Goal: Information Seeking & Learning: Learn about a topic

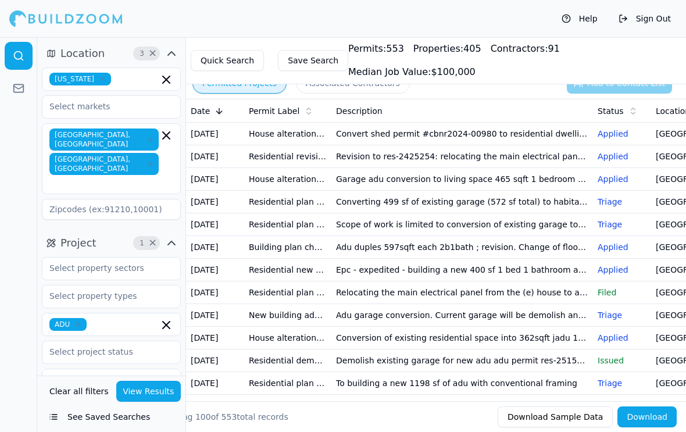
scroll to position [82, 0]
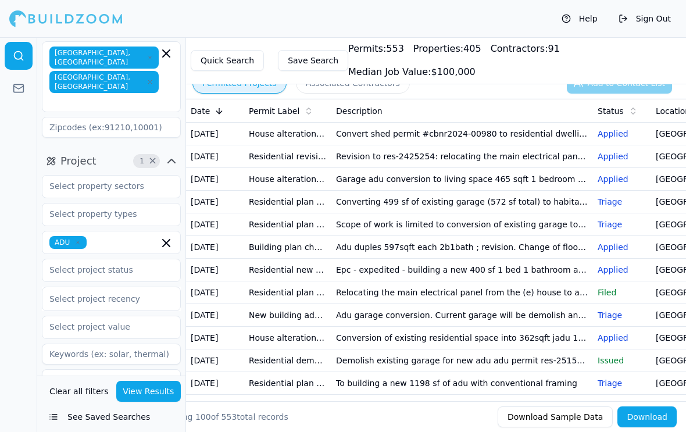
click at [165, 236] on icon "button" at bounding box center [166, 243] width 14 height 14
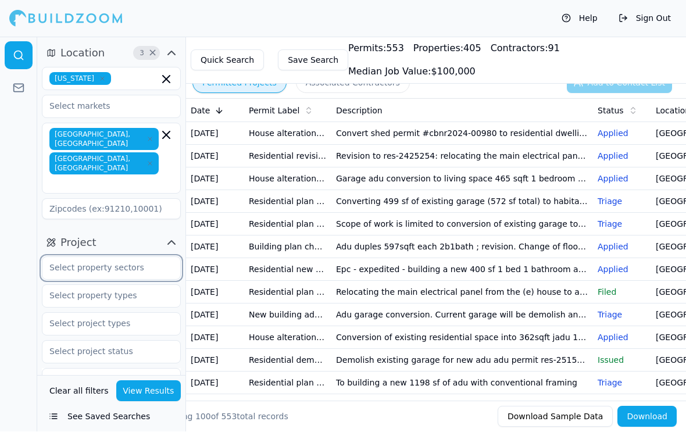
click at [83, 258] on input "text" at bounding box center [103, 268] width 123 height 21
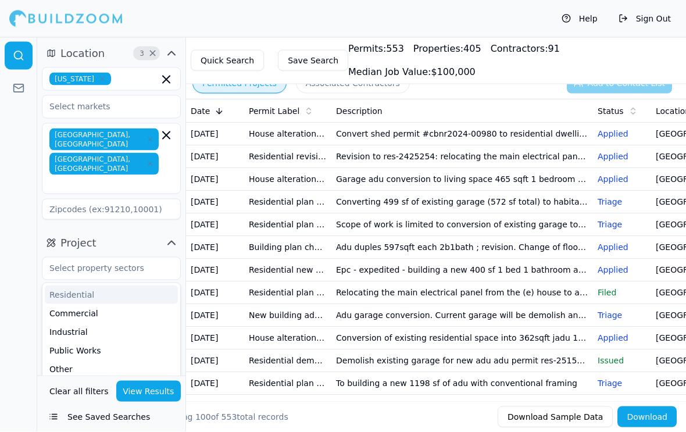
click at [16, 263] on div at bounding box center [18, 234] width 37 height 395
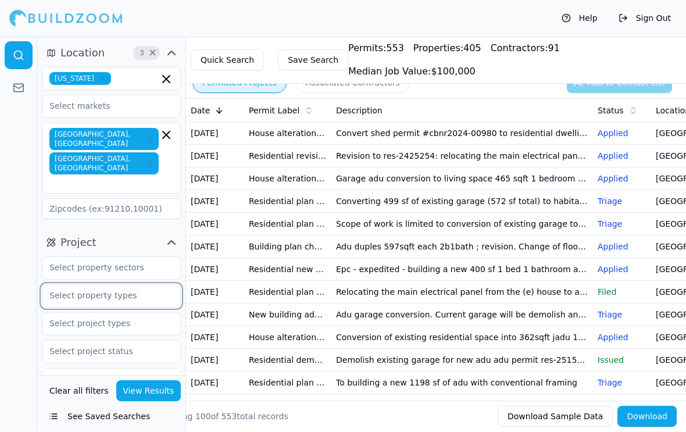
click at [88, 285] on input "text" at bounding box center [103, 295] width 123 height 21
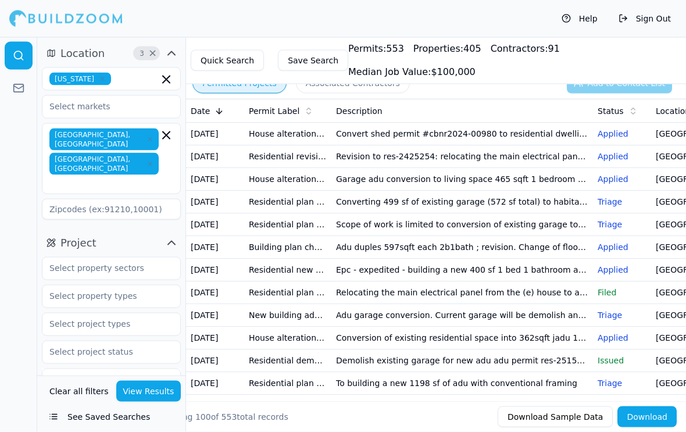
click at [19, 296] on div at bounding box center [18, 234] width 37 height 395
click at [90, 341] on input "text" at bounding box center [103, 351] width 123 height 21
click at [17, 294] on div at bounding box center [18, 234] width 37 height 395
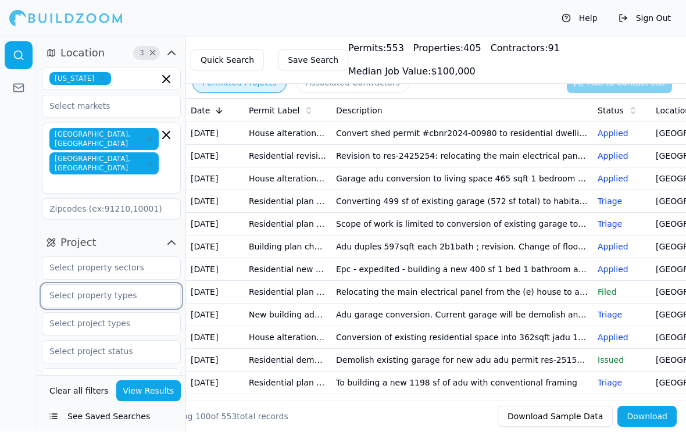
click at [115, 285] on input "text" at bounding box center [103, 295] width 123 height 21
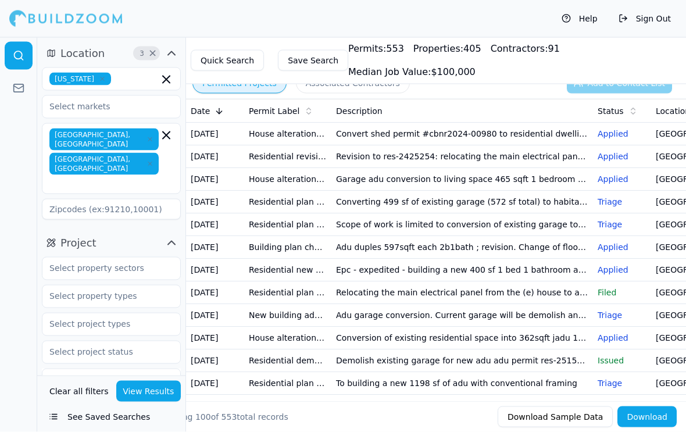
click at [17, 262] on div at bounding box center [18, 234] width 37 height 395
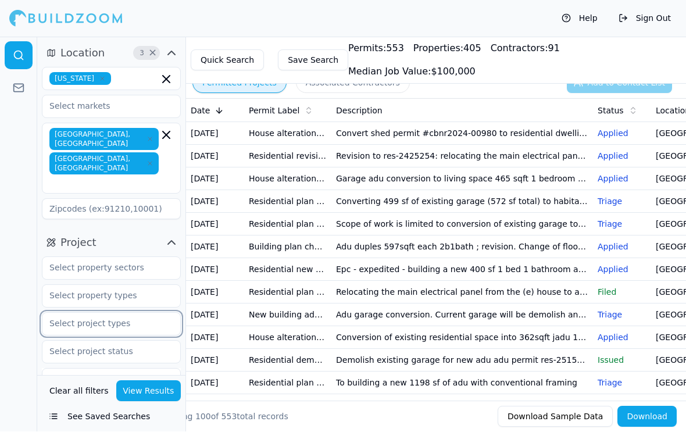
click at [105, 313] on input "text" at bounding box center [103, 323] width 123 height 21
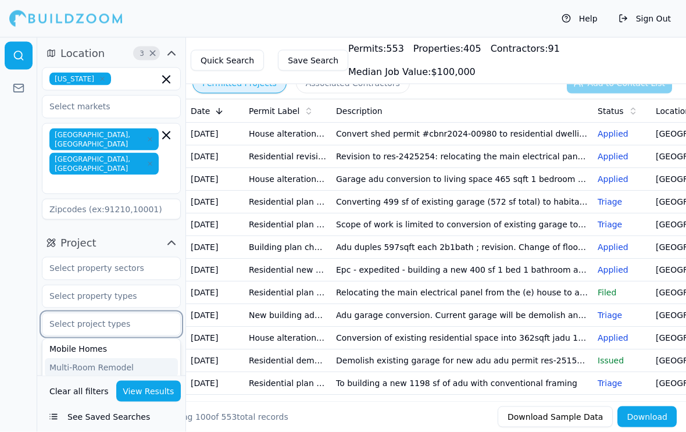
click at [90, 377] on div "New Construction" at bounding box center [111, 386] width 133 height 19
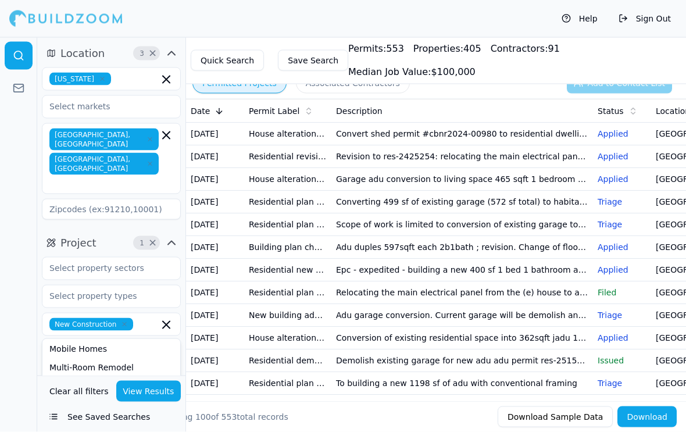
click at [153, 402] on button "View Results" at bounding box center [148, 391] width 65 height 21
